Goal: Task Accomplishment & Management: Use online tool/utility

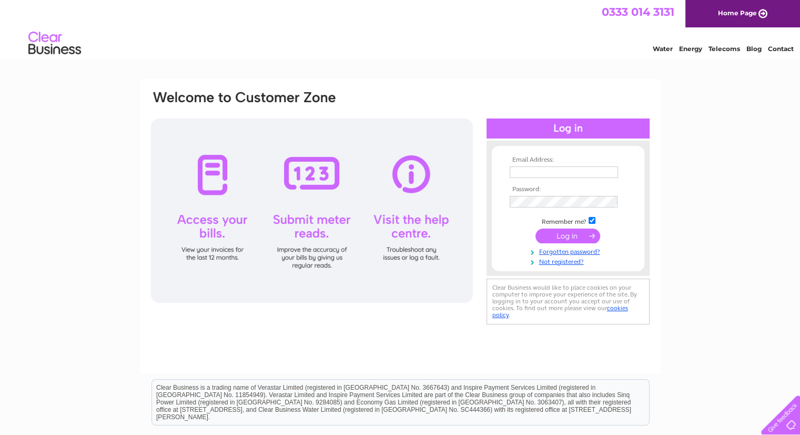
type input "accounts@wardparkstudios.co.uk"
click at [566, 233] on input "submit" at bounding box center [568, 235] width 65 height 15
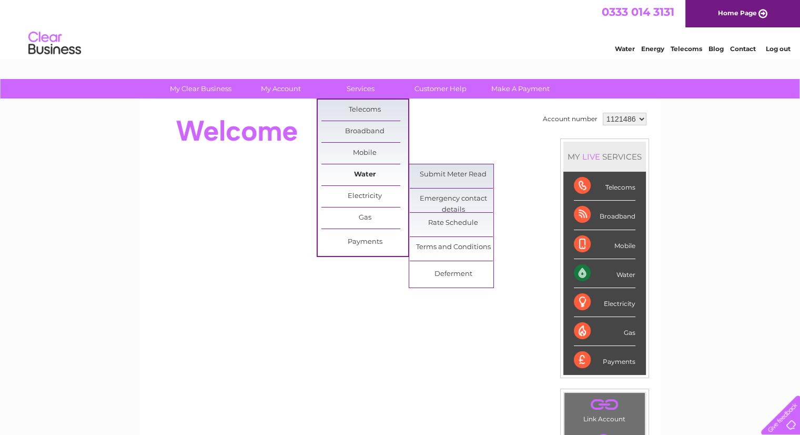
click at [376, 175] on link "Water" at bounding box center [365, 174] width 87 height 21
click at [446, 176] on link "Submit Meter Read" at bounding box center [453, 174] width 87 height 21
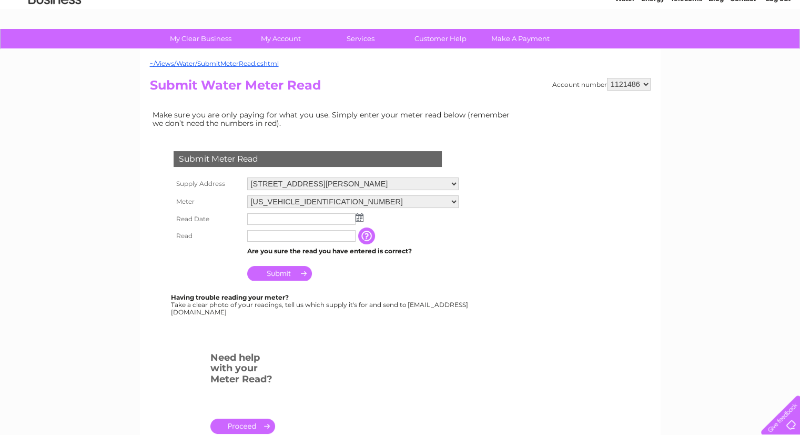
scroll to position [51, 0]
click at [271, 217] on input "text" at bounding box center [301, 219] width 109 height 13
click at [363, 217] on img at bounding box center [360, 217] width 8 height 8
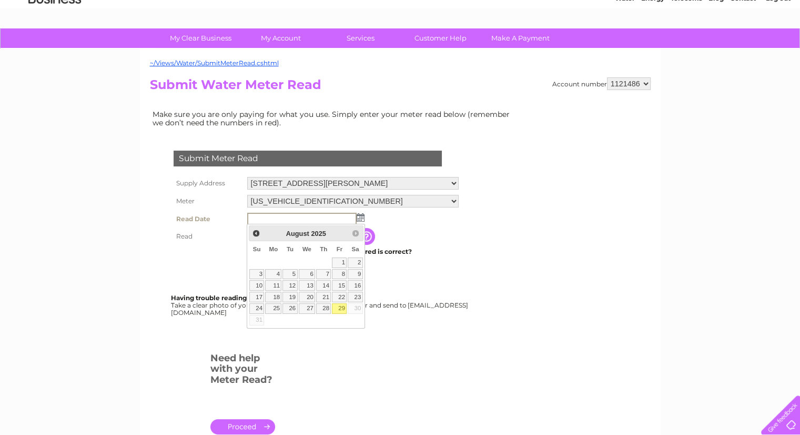
click at [343, 310] on link "29" at bounding box center [339, 308] width 15 height 11
type input "2025/08/29"
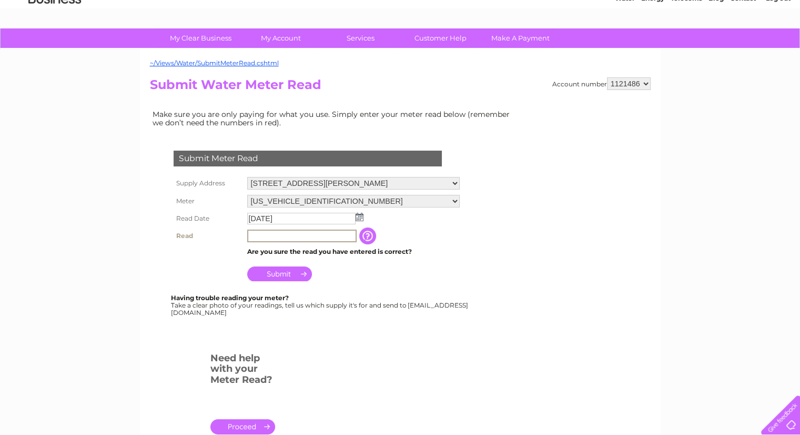
click at [279, 237] on input "text" at bounding box center [301, 235] width 109 height 13
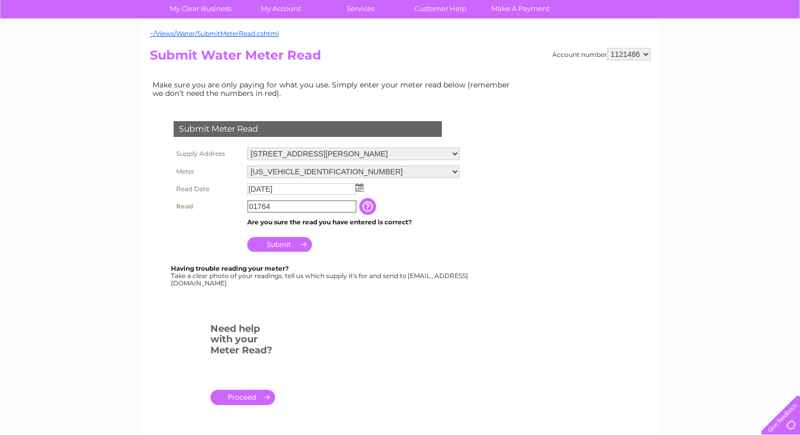
type input "01764"
click at [279, 237] on input "Submit" at bounding box center [279, 243] width 65 height 15
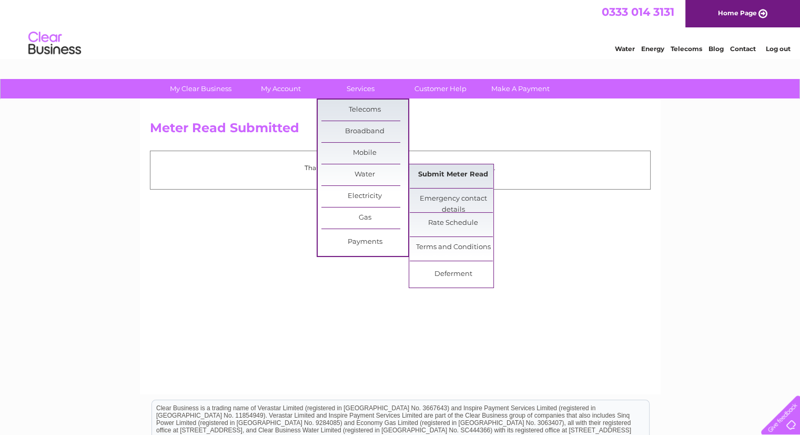
click at [428, 173] on link "Submit Meter Read" at bounding box center [453, 174] width 87 height 21
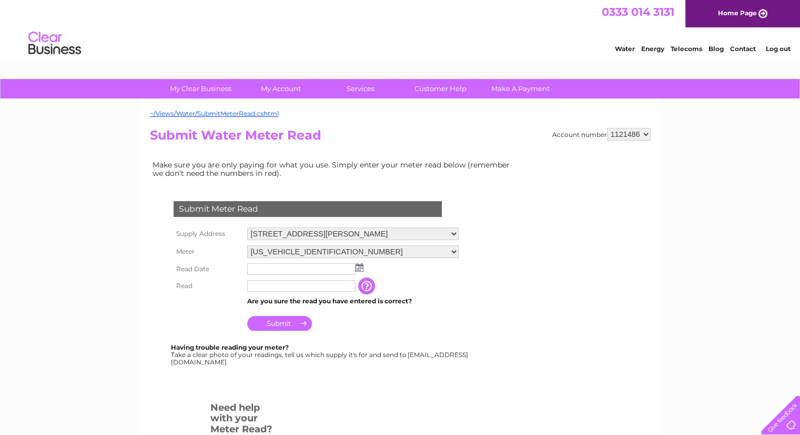
click at [322, 252] on select "06ELSTER11M852654 06ELSTER11M852659" at bounding box center [353, 251] width 212 height 13
select select "397769"
click at [247, 245] on select "06ELSTER11M852654 06ELSTER11M852659" at bounding box center [353, 252] width 212 height 14
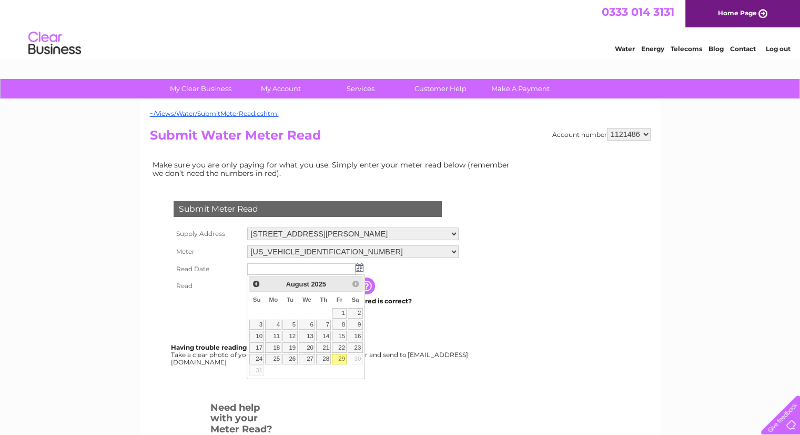
click at [340, 358] on link "29" at bounding box center [339, 359] width 15 height 11
type input "2025/08/29"
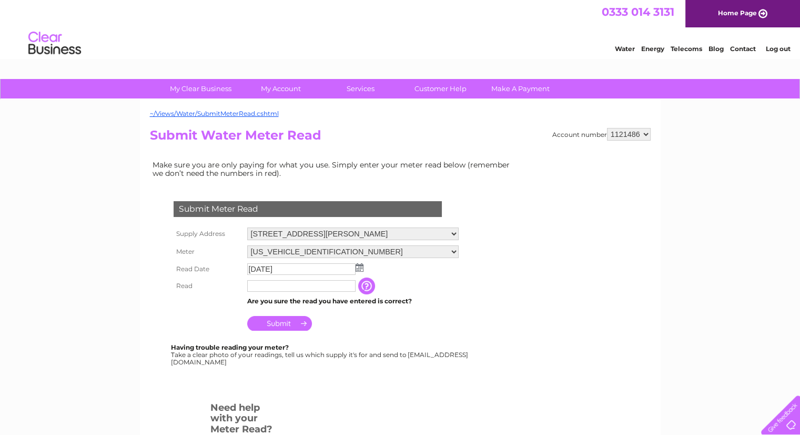
click at [274, 280] on input "text" at bounding box center [301, 286] width 108 height 12
type input "00836"
click at [281, 320] on input "Submit" at bounding box center [279, 323] width 65 height 15
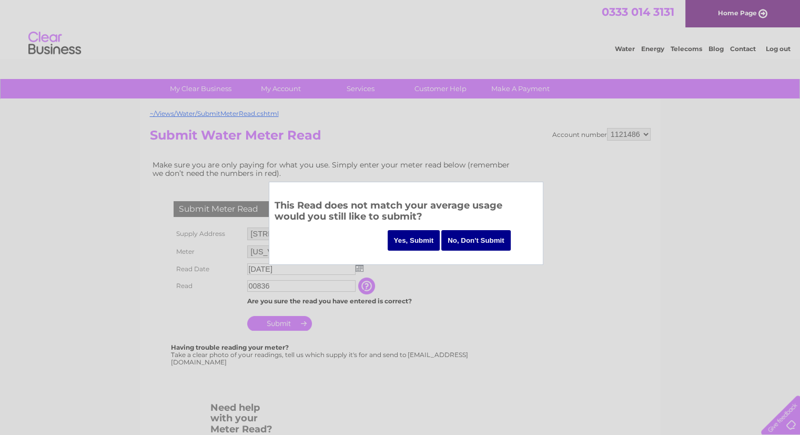
click at [475, 240] on input "No, Don't Submit" at bounding box center [475, 240] width 69 height 21
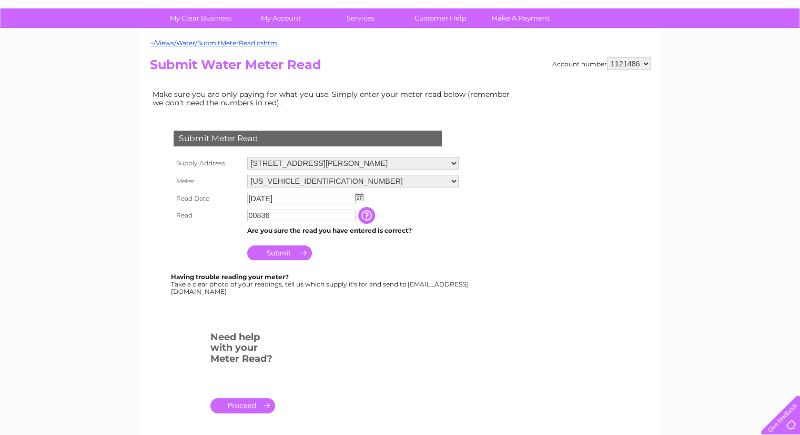
scroll to position [72, 0]
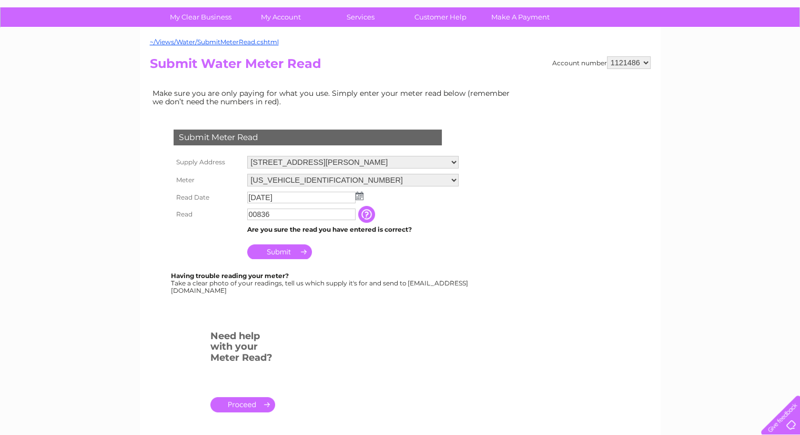
click at [290, 250] on input "Submit" at bounding box center [279, 251] width 65 height 15
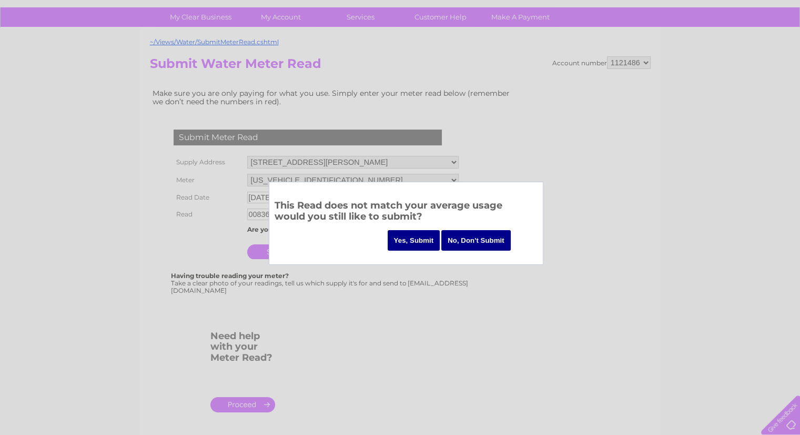
click at [416, 247] on input "Yes, Submit" at bounding box center [414, 240] width 53 height 21
